Goal: Check status

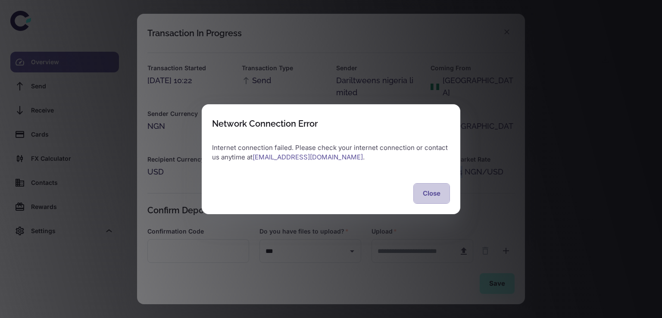
click at [431, 193] on button "Close" at bounding box center [431, 193] width 37 height 21
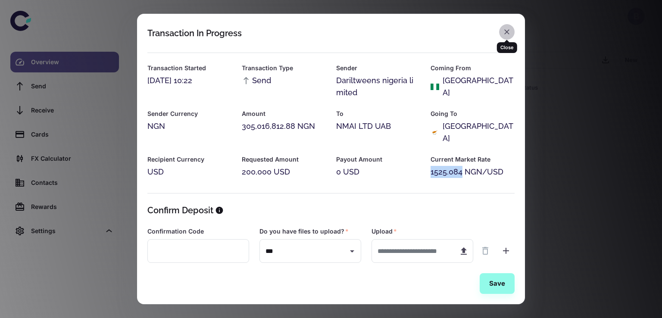
click at [506, 33] on icon "button" at bounding box center [507, 32] width 9 height 9
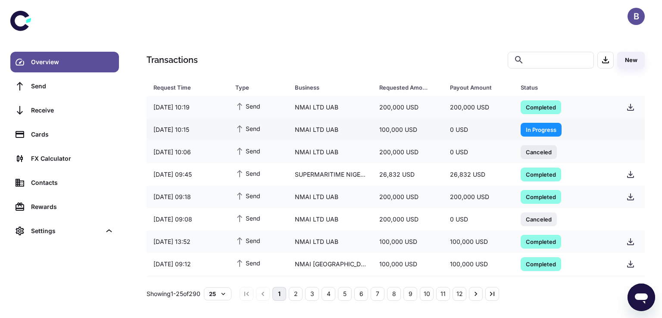
click at [531, 132] on span "In Progress" at bounding box center [541, 129] width 41 height 9
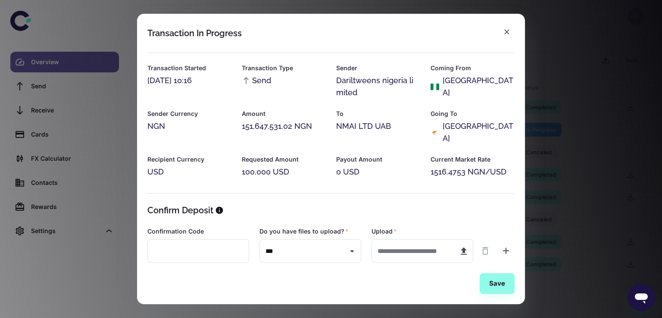
click at [531, 132] on div "Transaction In Progress Transaction Started 10/09/2025 10:16 Transaction Type S…" at bounding box center [331, 159] width 662 height 318
click at [507, 32] on icon "button" at bounding box center [506, 31] width 5 height 5
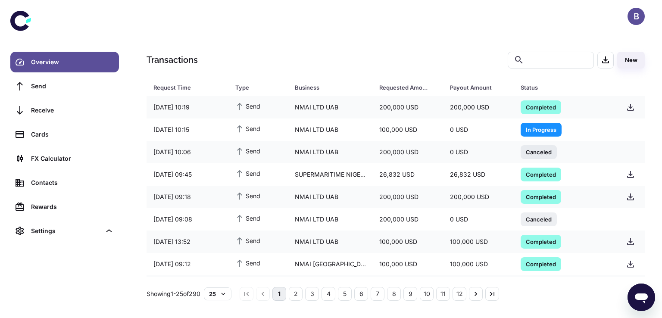
click at [473, 65] on div at bounding box center [351, 60] width 306 height 17
click at [524, 58] on icon at bounding box center [519, 60] width 10 height 10
